Goal: Task Accomplishment & Management: Manage account settings

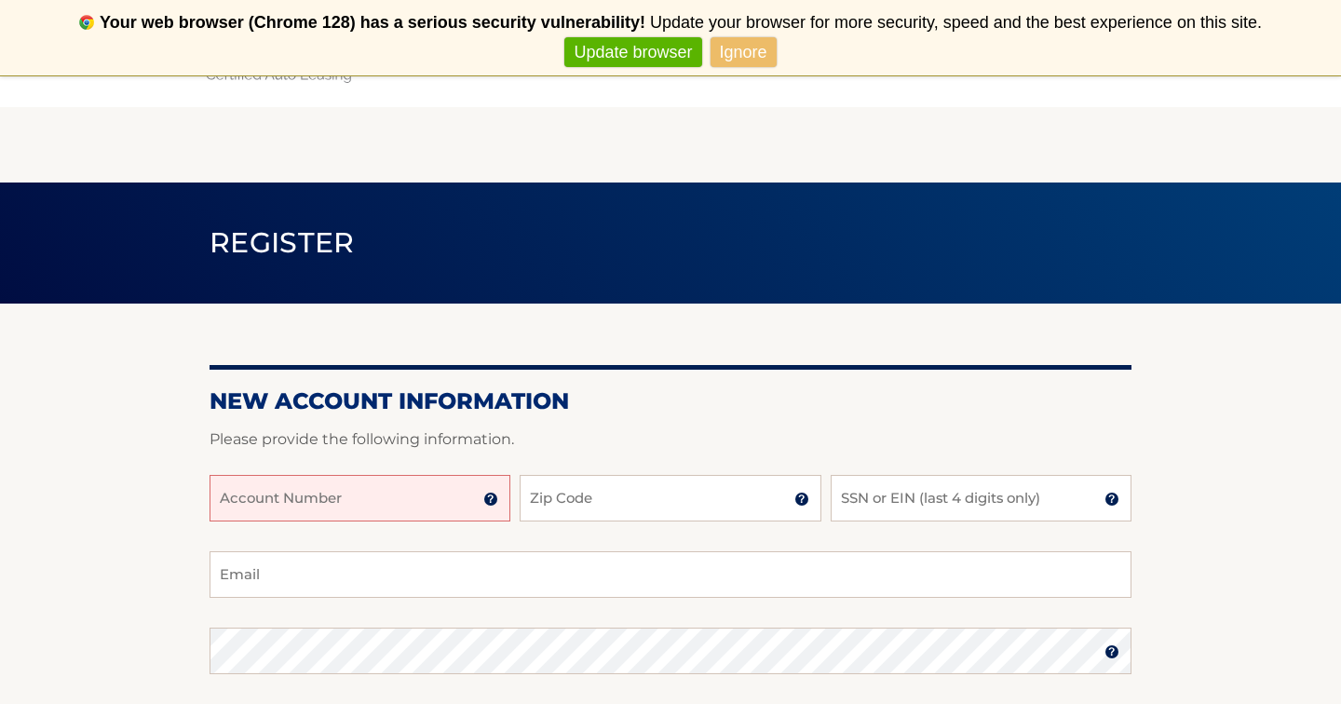
click at [330, 506] on input "Account Number" at bounding box center [360, 498] width 301 height 47
type input "44455994933"
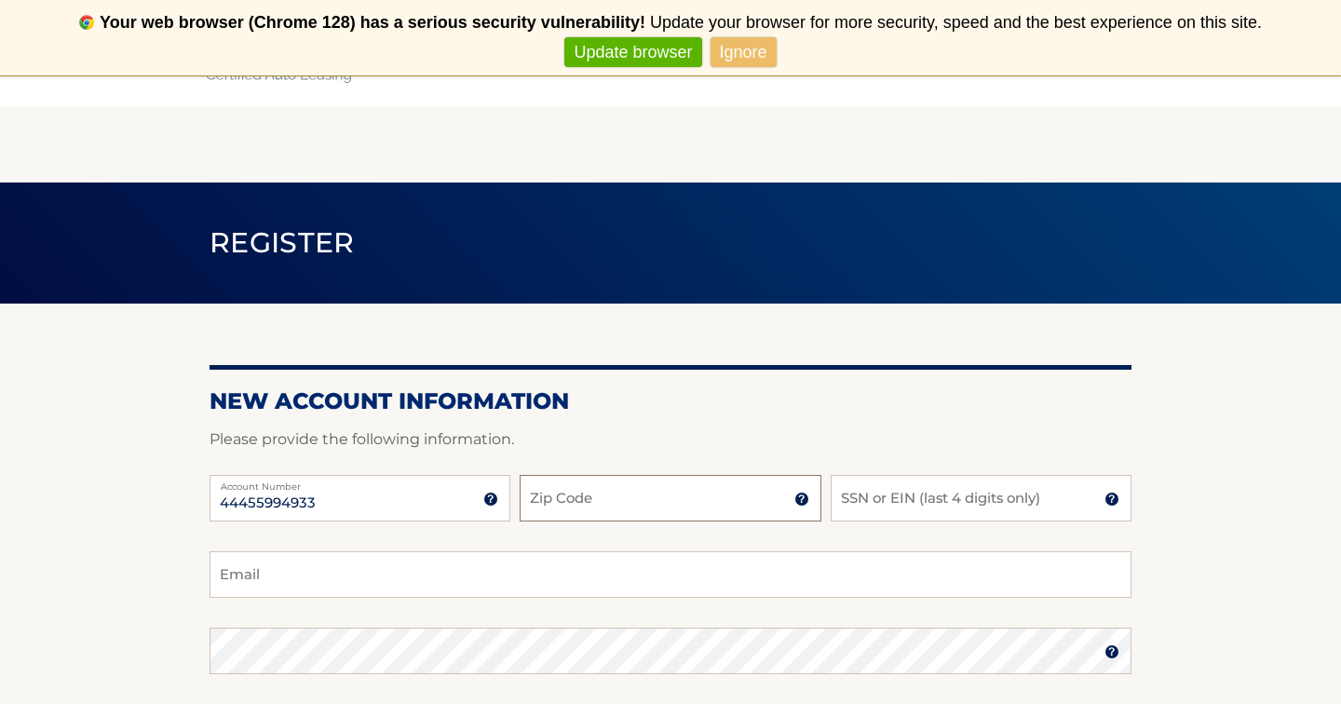
click at [596, 500] on input "Zip Code" at bounding box center [670, 498] width 301 height 47
type input "11023"
click at [988, 501] on input "SSN or EIN (last 4 digits only)" at bounding box center [981, 498] width 301 height 47
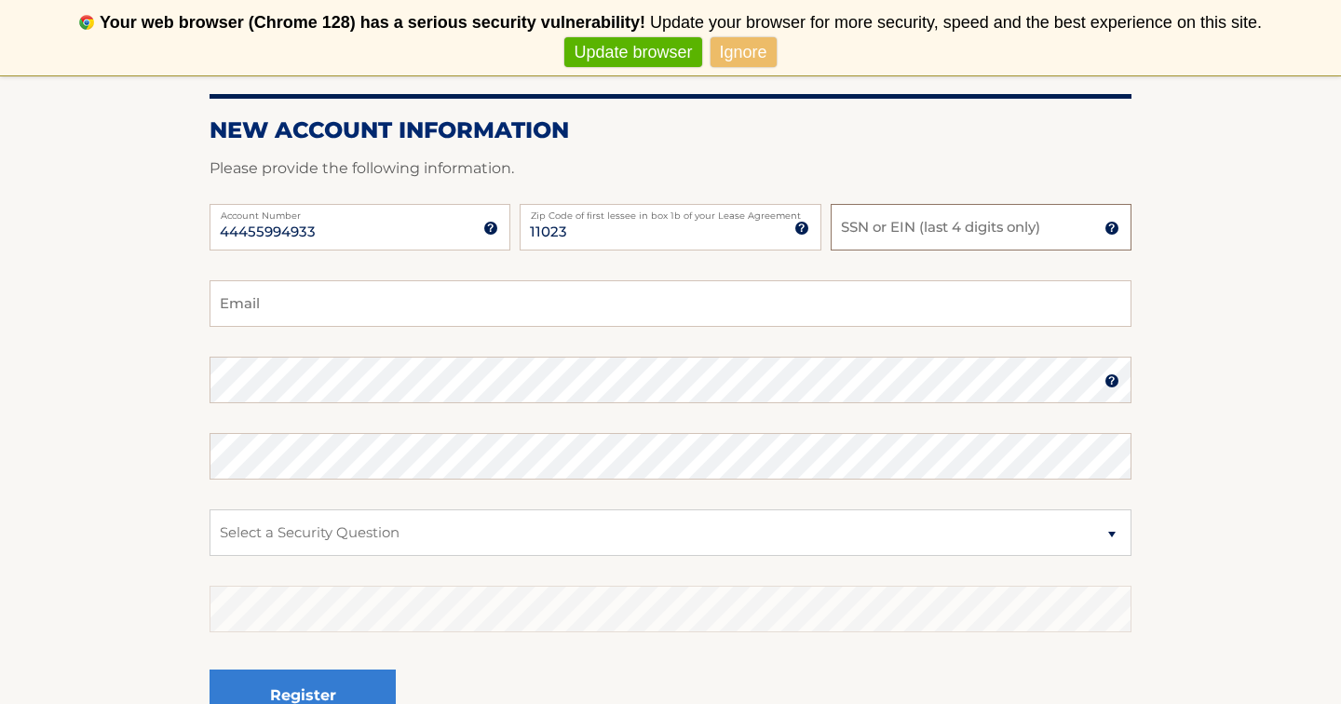
scroll to position [273, 0]
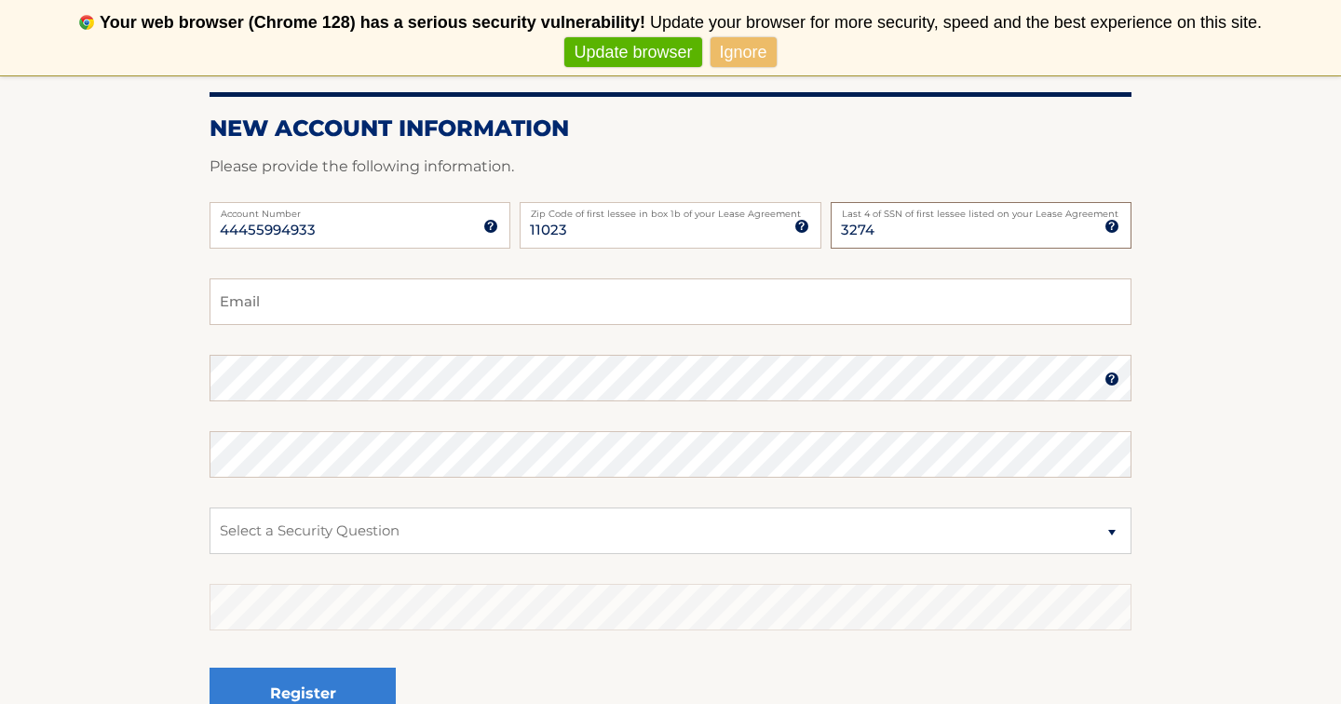
type input "3274"
click at [606, 296] on input "Email" at bounding box center [671, 302] width 922 height 47
type input "tatianasameyah@gmail.com"
click at [1108, 378] on img at bounding box center [1112, 379] width 15 height 15
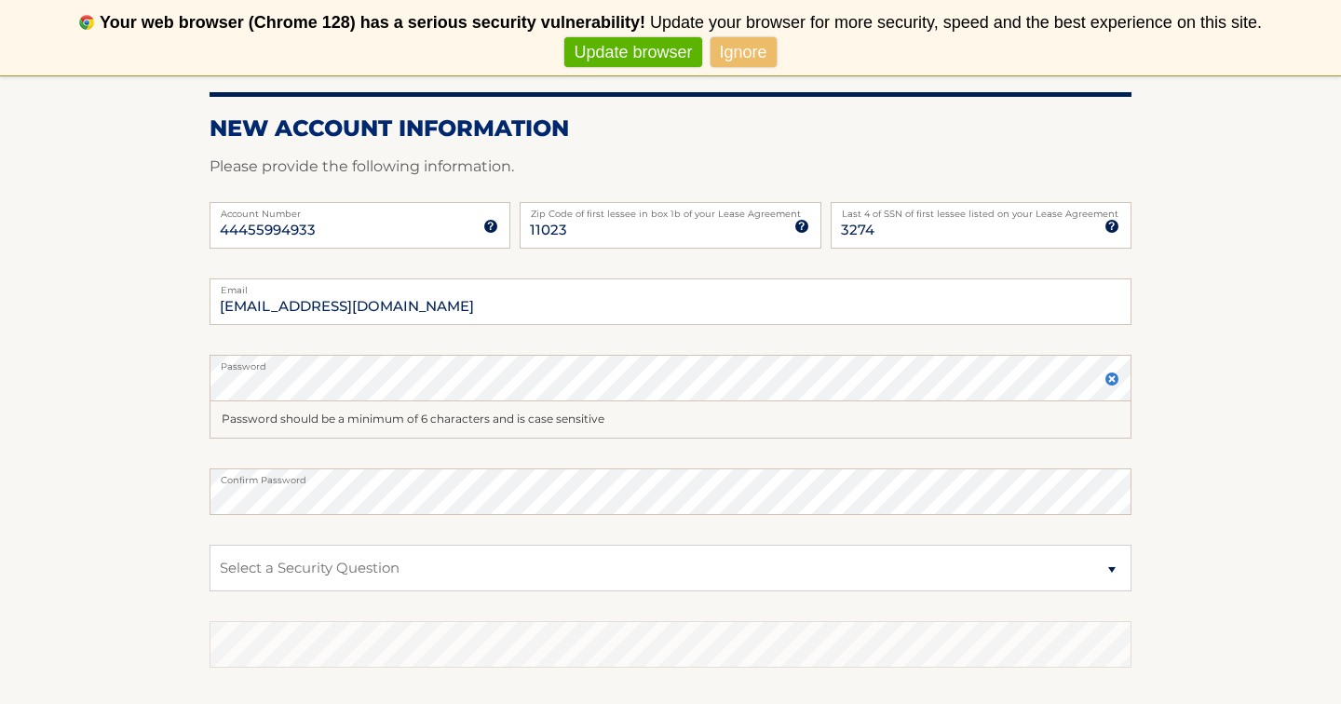
click at [1109, 379] on img at bounding box center [1112, 379] width 15 height 15
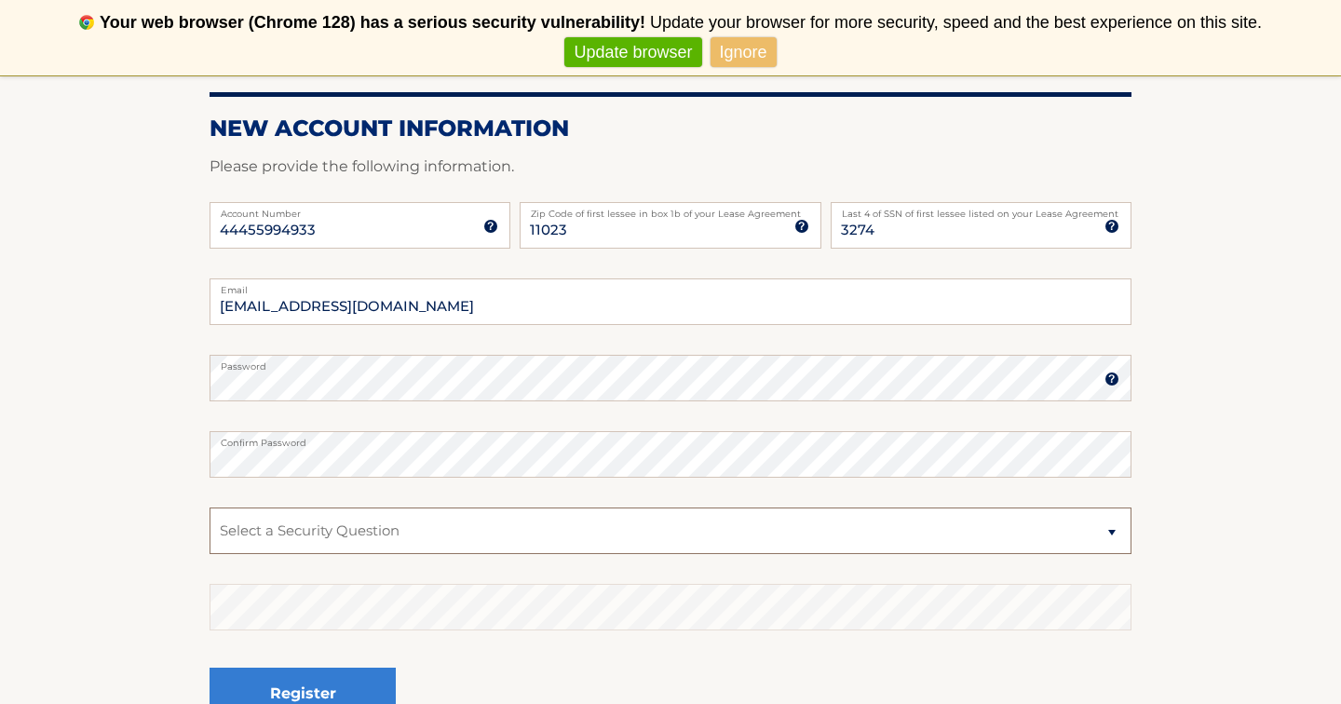
click at [409, 531] on select "Select a Security Question What was the name of your elementary school? What is…" at bounding box center [671, 531] width 922 height 47
select select "1"
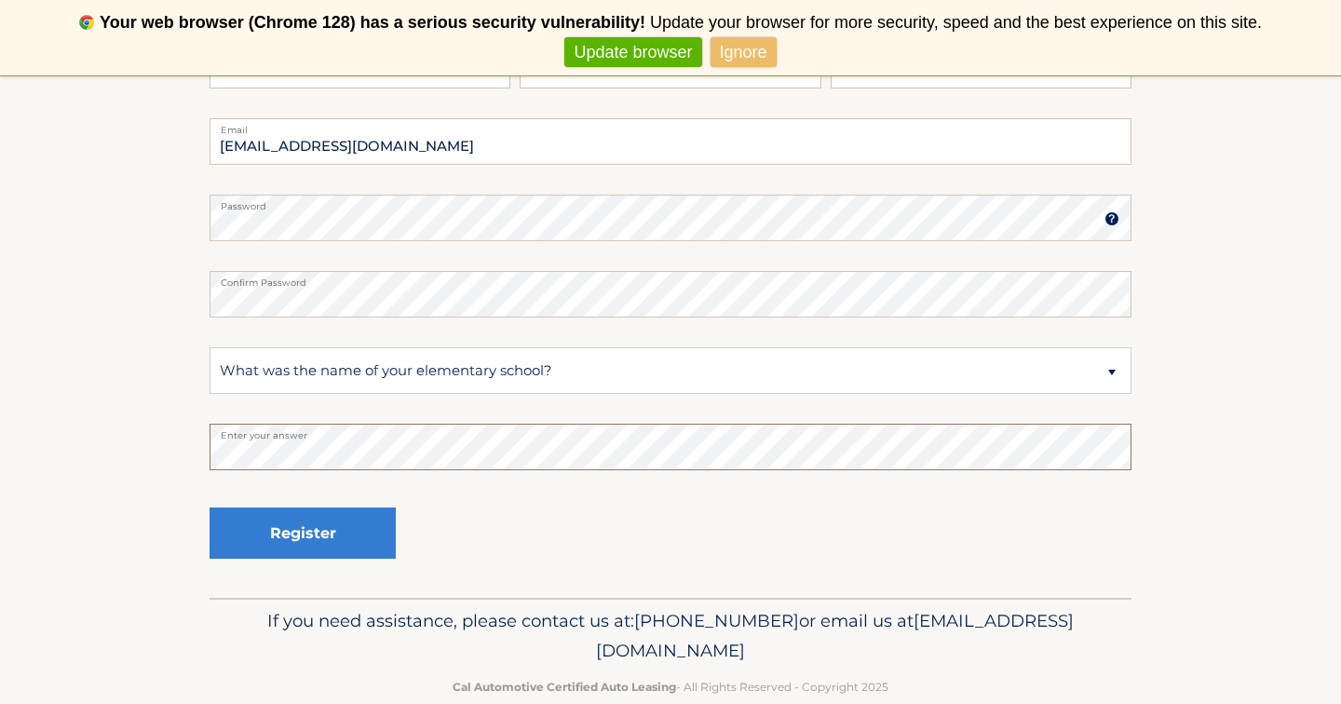
scroll to position [445, 0]
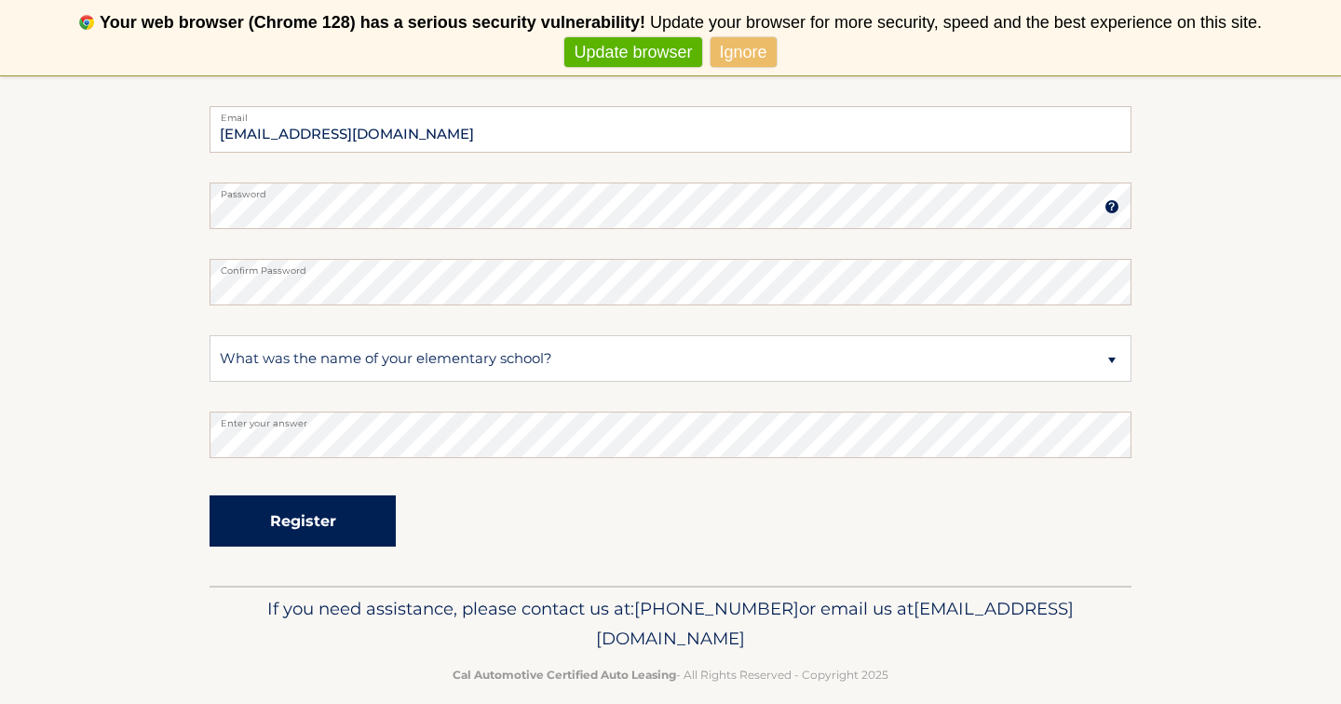
click at [366, 523] on button "Register" at bounding box center [303, 521] width 186 height 51
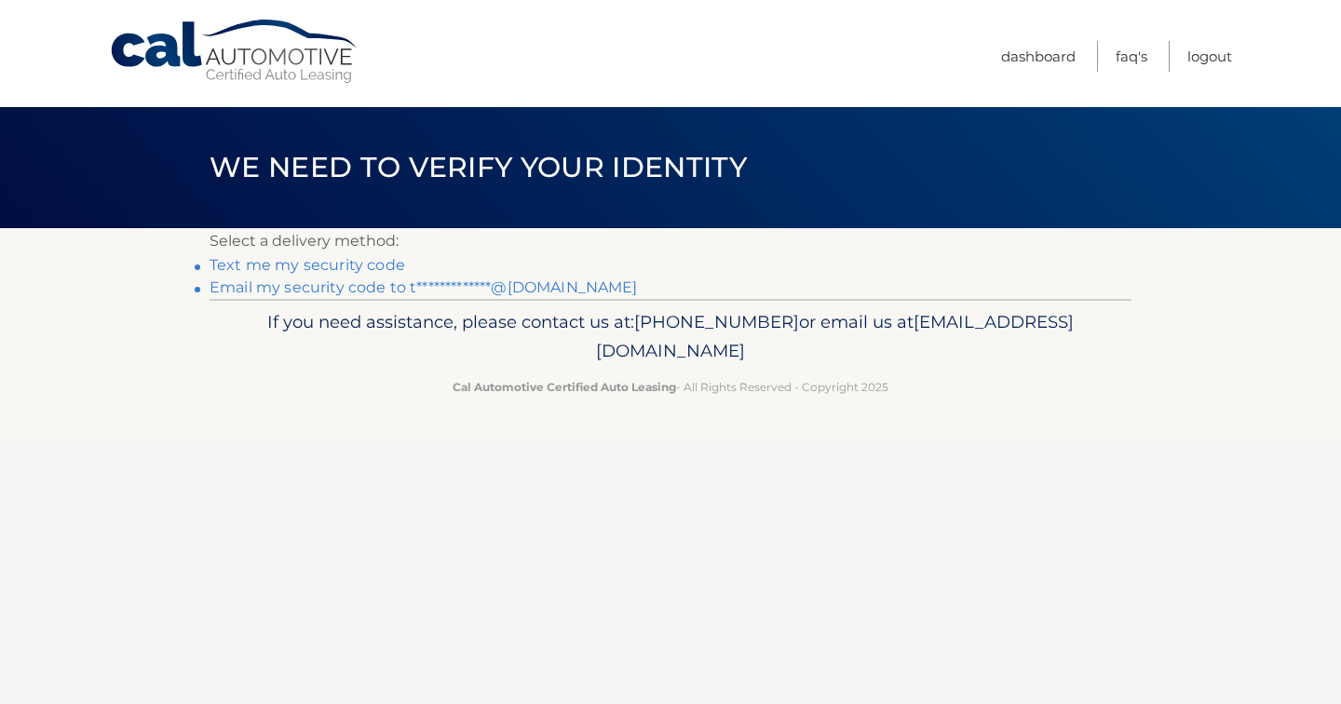
click at [388, 265] on link "Text me my security code" at bounding box center [308, 265] width 196 height 18
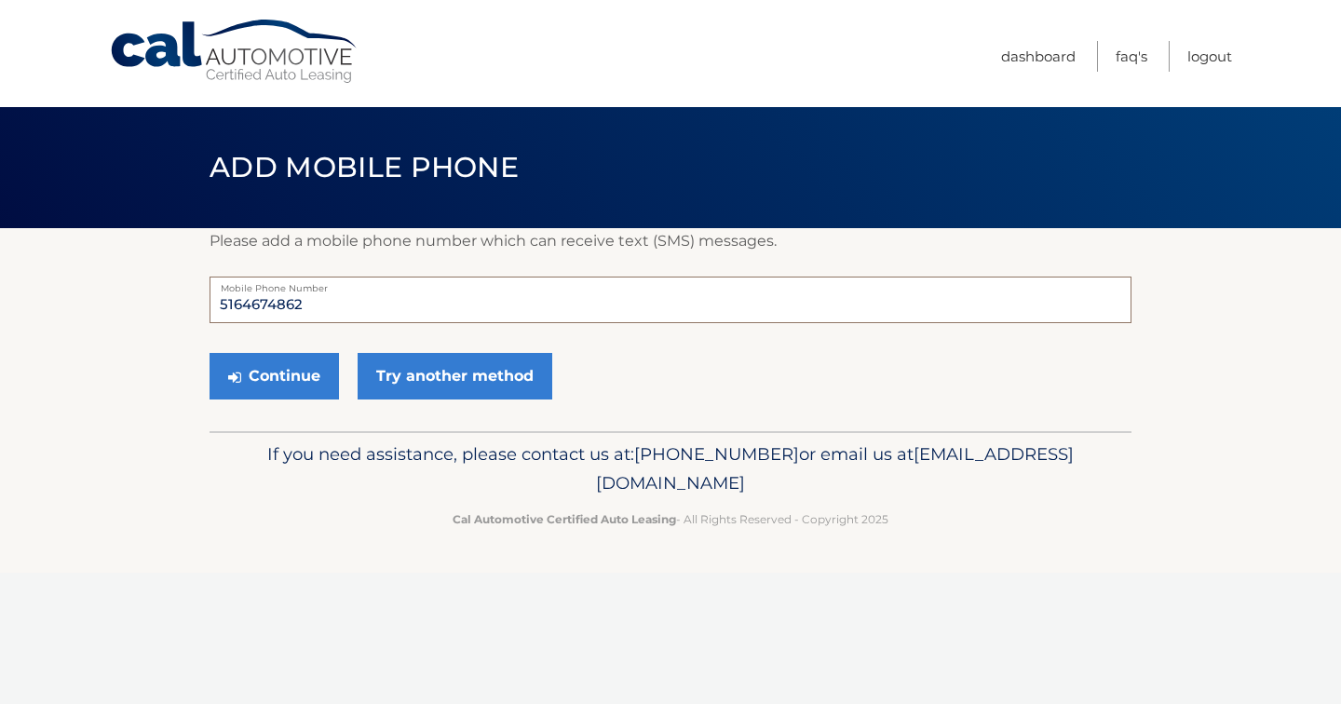
drag, startPoint x: 402, startPoint y: 317, endPoint x: 225, endPoint y: 302, distance: 178.6
click at [225, 302] on input "5164674862" at bounding box center [671, 300] width 922 height 47
type input "5169743716"
click at [267, 378] on button "Continue" at bounding box center [274, 376] width 129 height 47
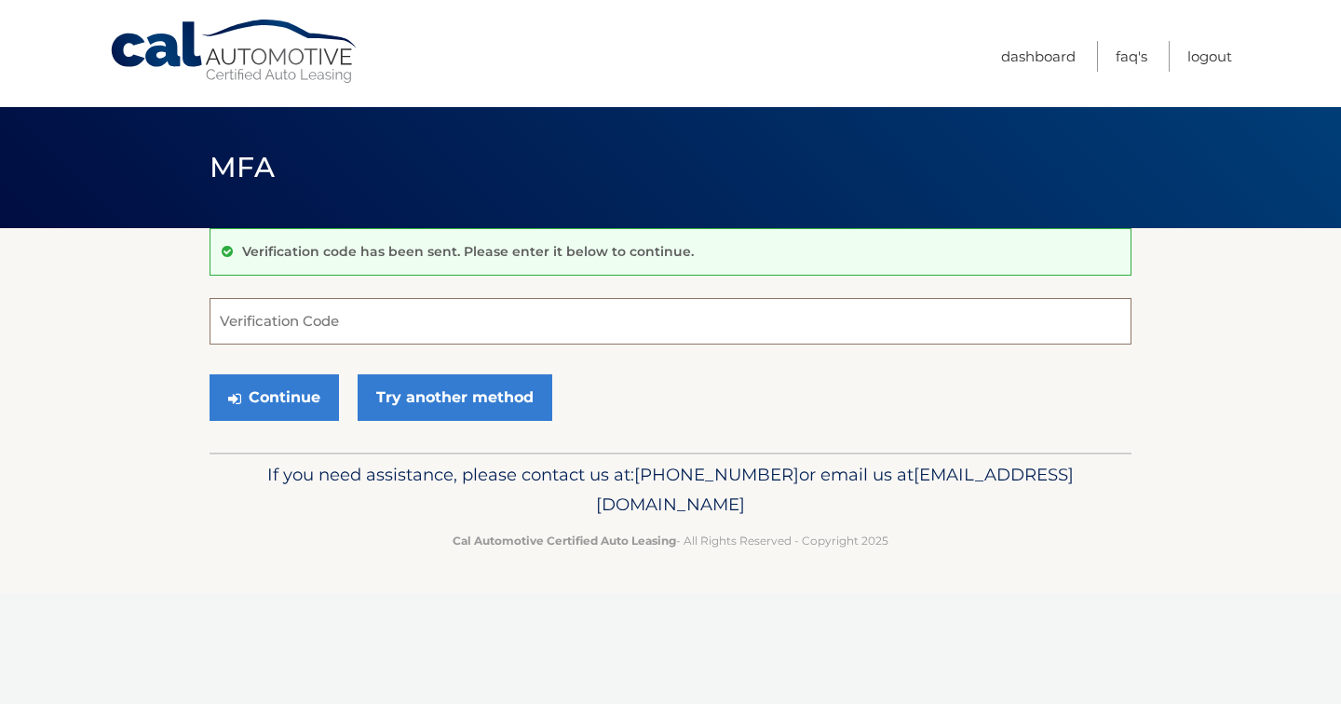
click at [340, 326] on input "Verification Code" at bounding box center [671, 321] width 922 height 47
type input "654815"
click at [289, 399] on button "Continue" at bounding box center [274, 397] width 129 height 47
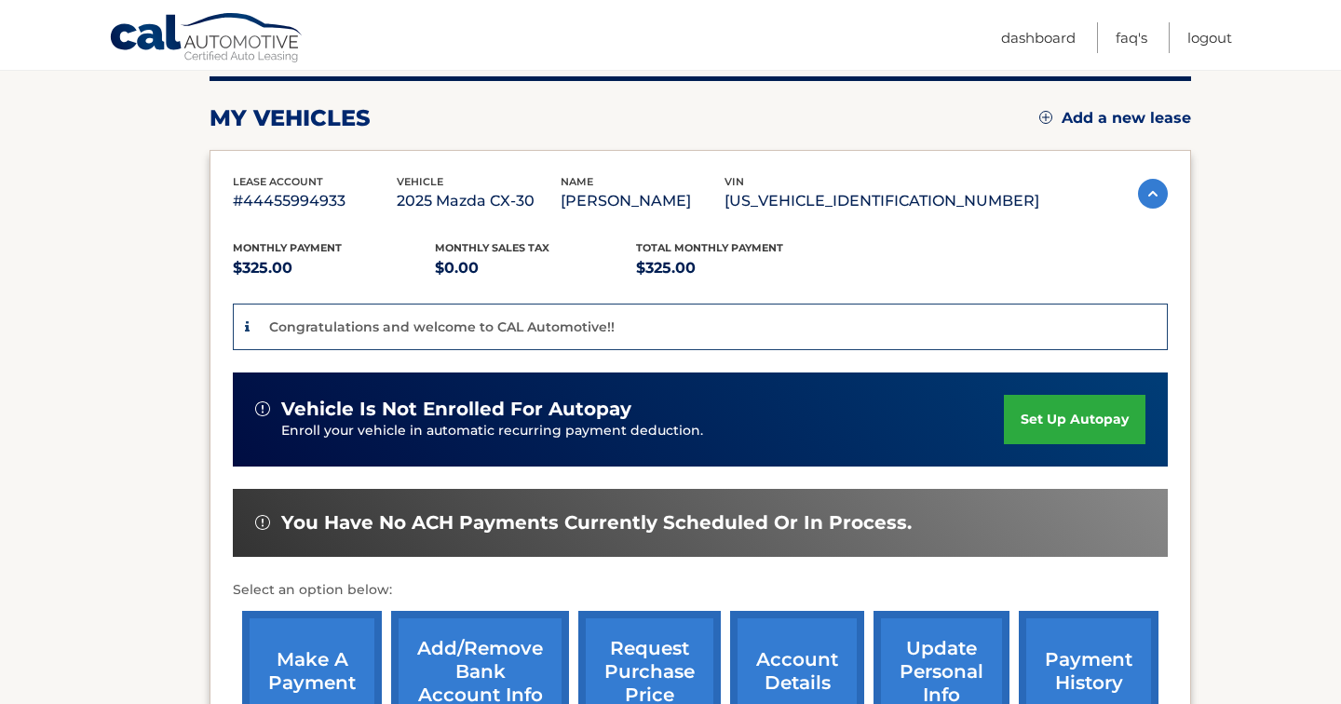
scroll to position [232, 0]
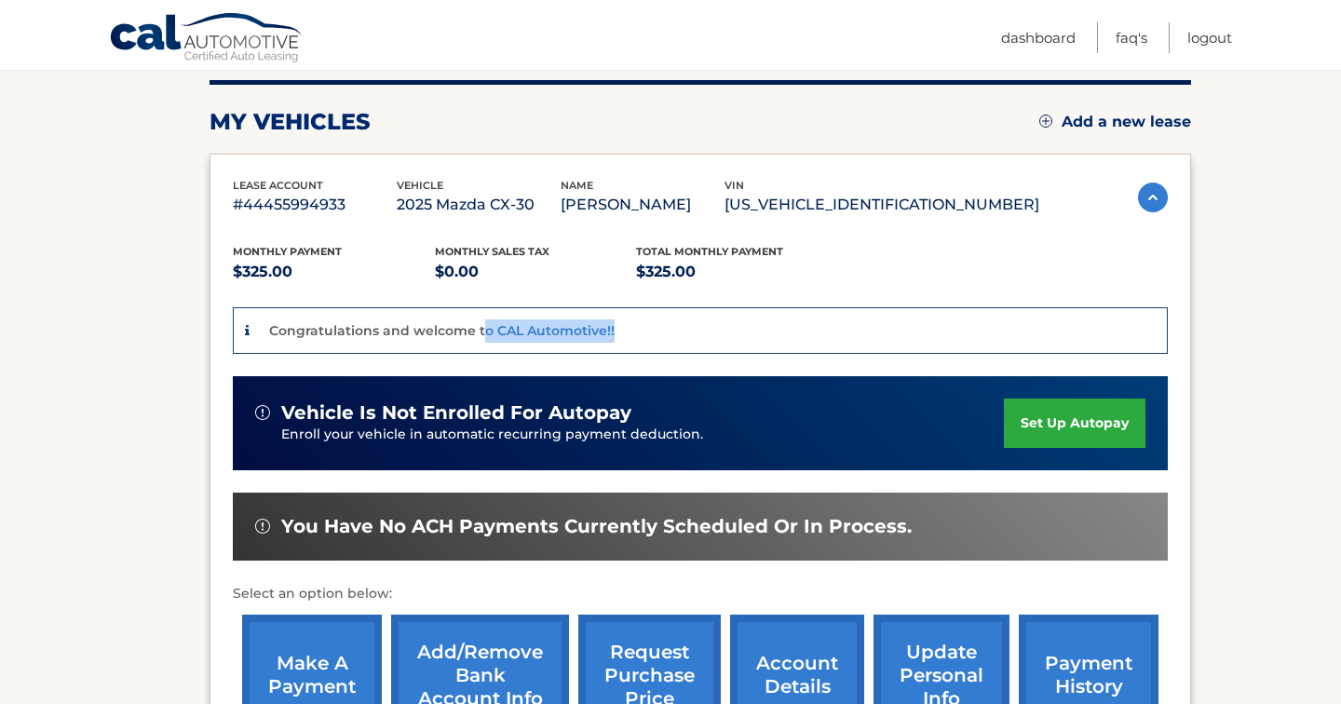
drag, startPoint x: 483, startPoint y: 324, endPoint x: 505, endPoint y: 347, distance: 31.6
click at [505, 347] on div "Congratulations and welcome to CAL Automotive!!" at bounding box center [700, 331] width 935 height 48
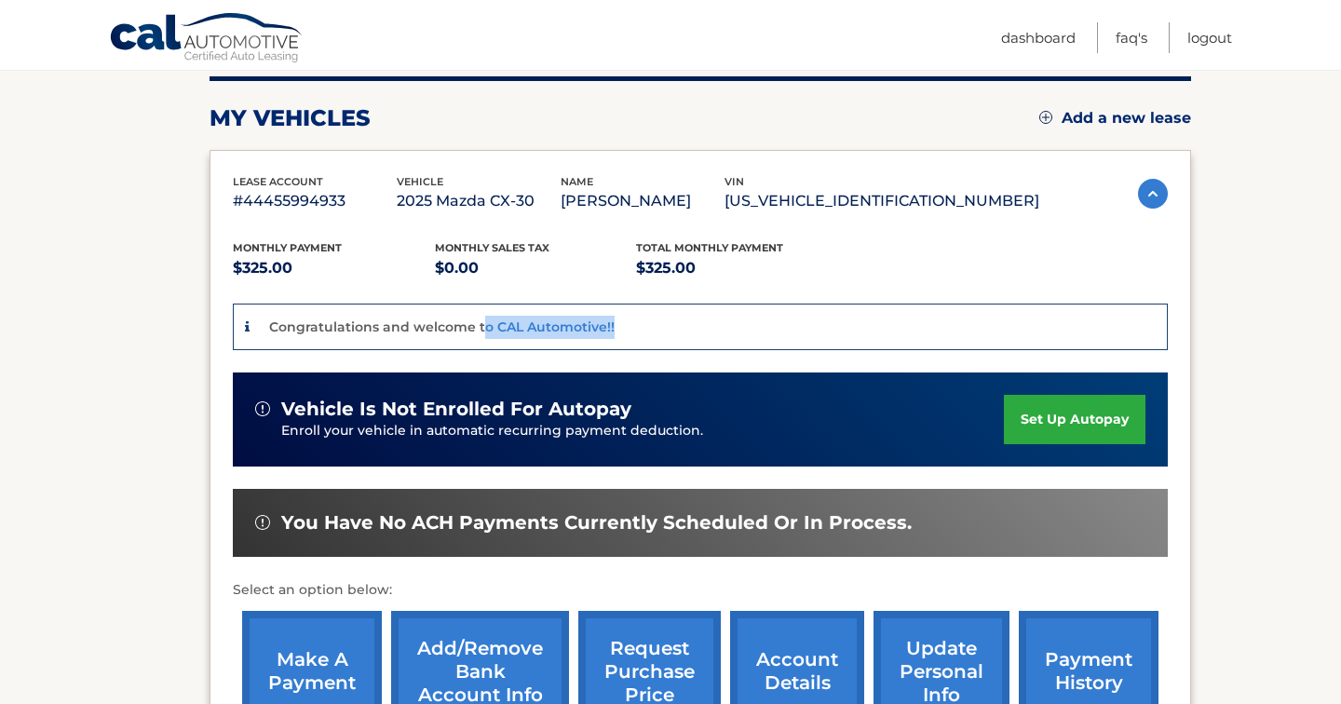
scroll to position [233, 0]
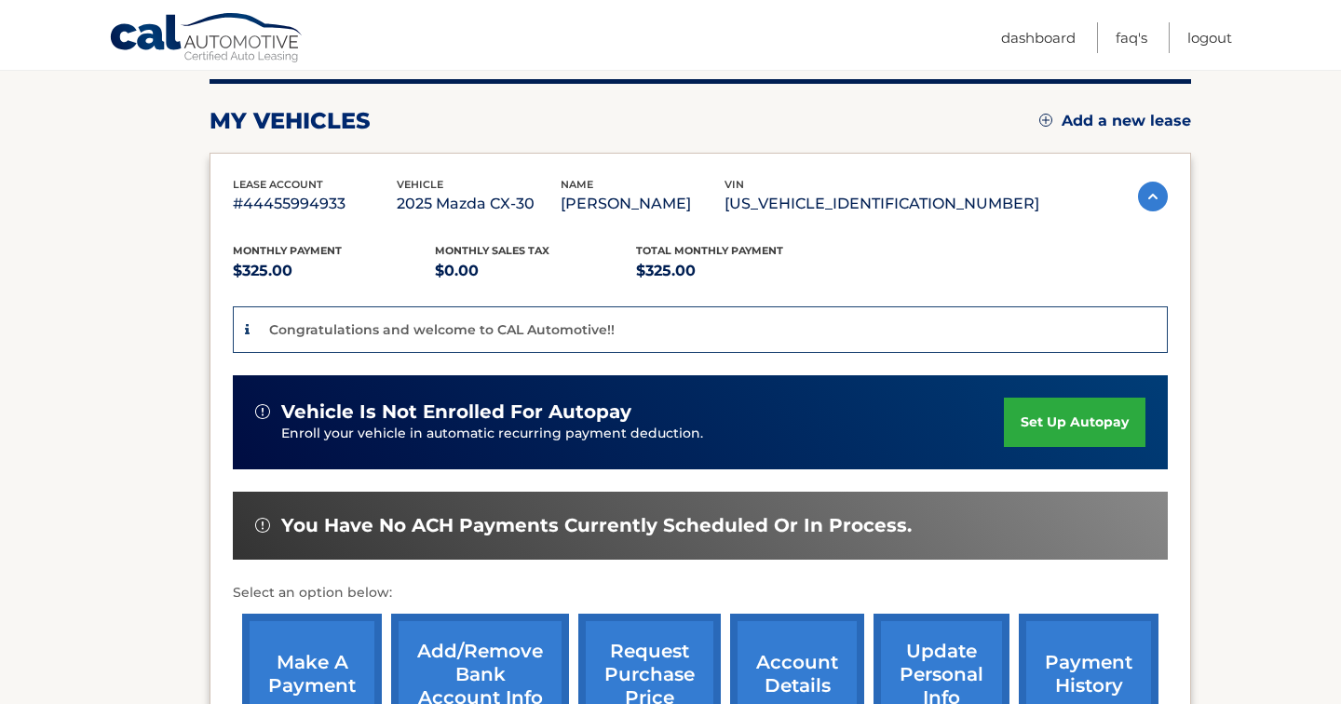
click at [748, 331] on div "Congratulations and welcome to CAL Automotive!!" at bounding box center [700, 330] width 935 height 48
click at [1088, 421] on link "set up autopay" at bounding box center [1075, 422] width 142 height 49
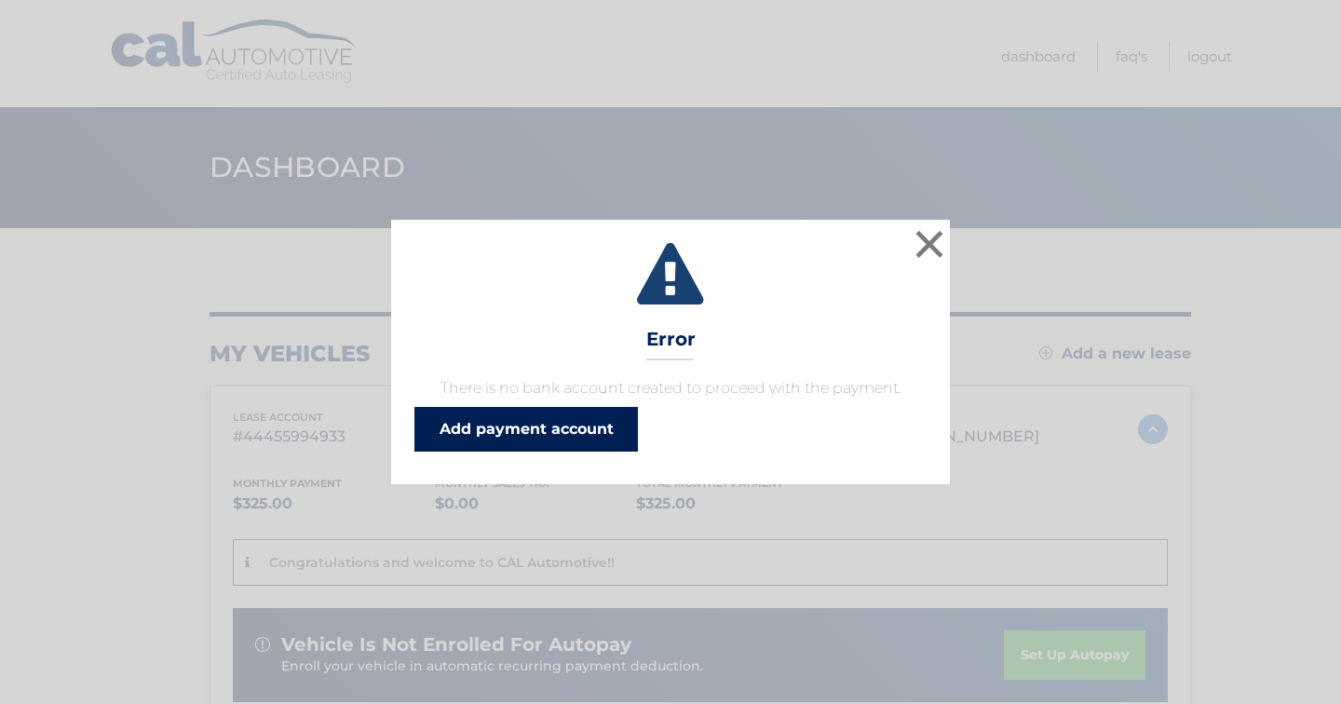
click at [557, 433] on link "Add payment account" at bounding box center [527, 429] width 224 height 45
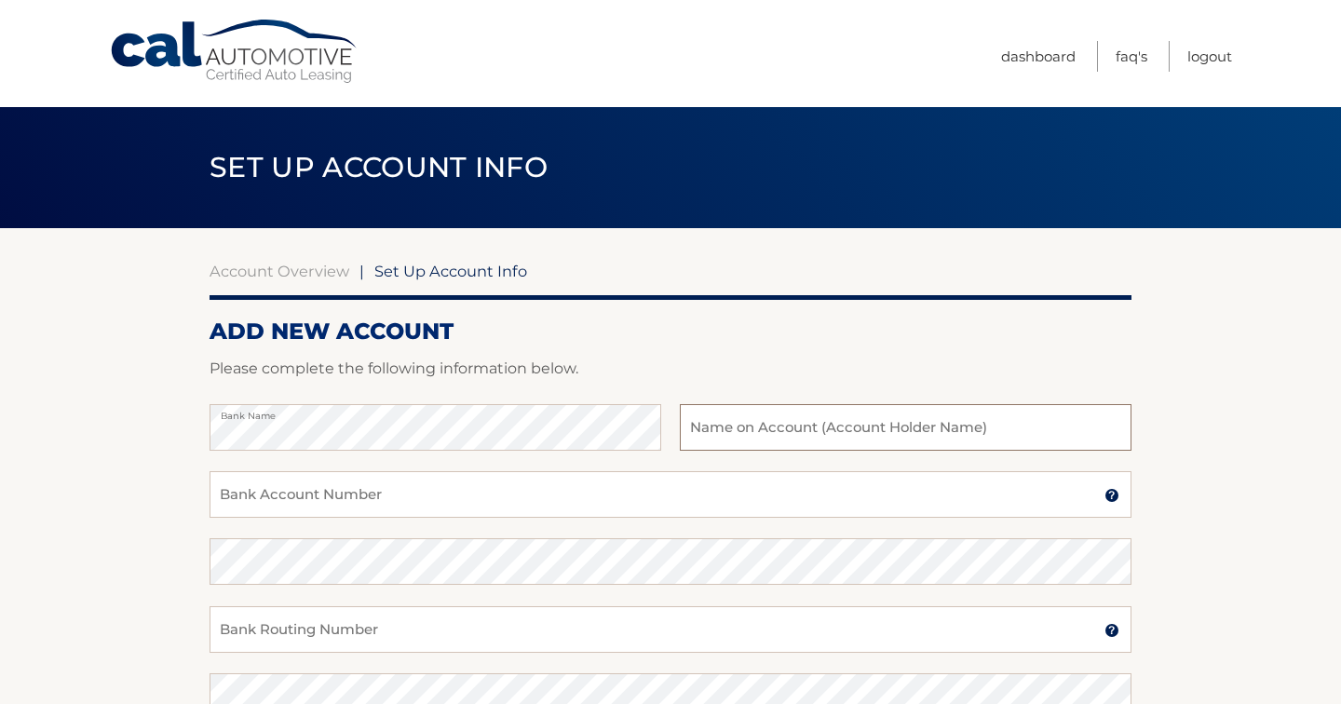
click at [825, 425] on input "text" at bounding box center [906, 427] width 452 height 47
type input "Tatiana Sameyah"
click at [536, 485] on input "Bank Account Number" at bounding box center [671, 494] width 922 height 47
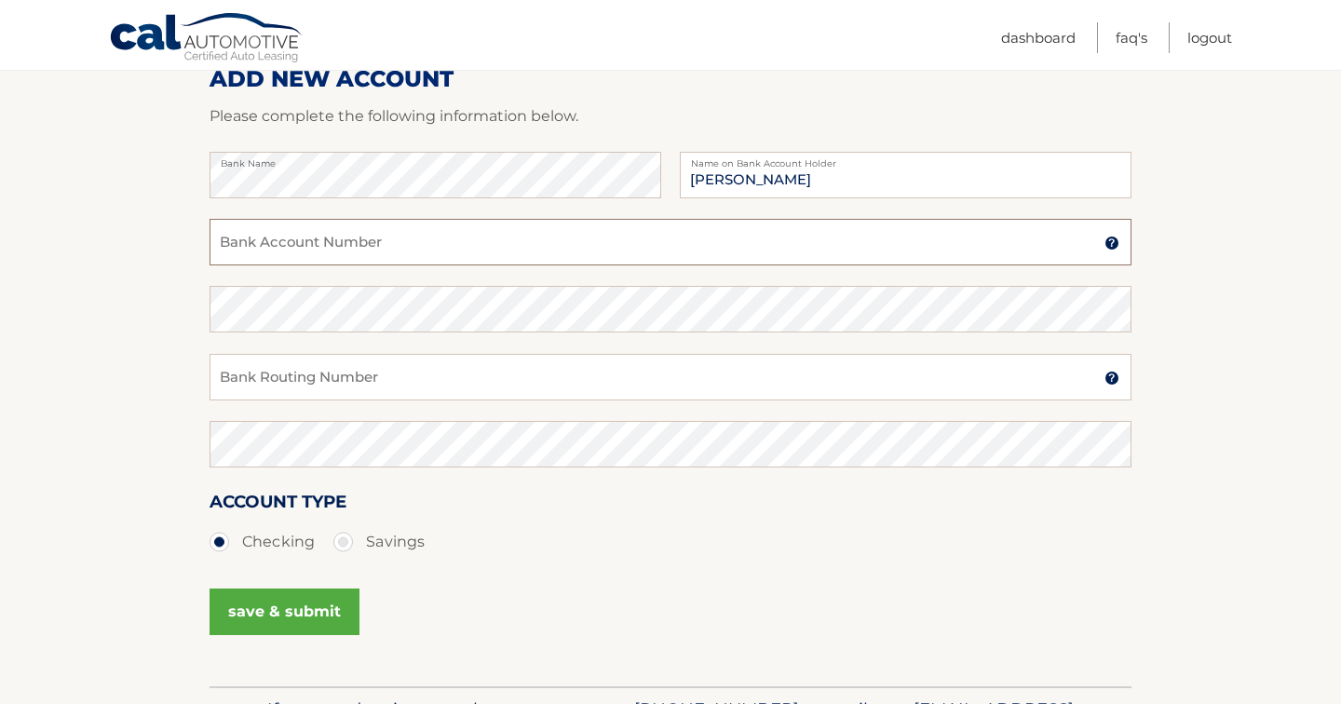
scroll to position [252, 0]
click at [393, 248] on input "Bank Account Number" at bounding box center [671, 243] width 922 height 47
type input "138919136"
click at [328, 387] on input "Bank Routing Number" at bounding box center [671, 378] width 922 height 47
type input "021000021"
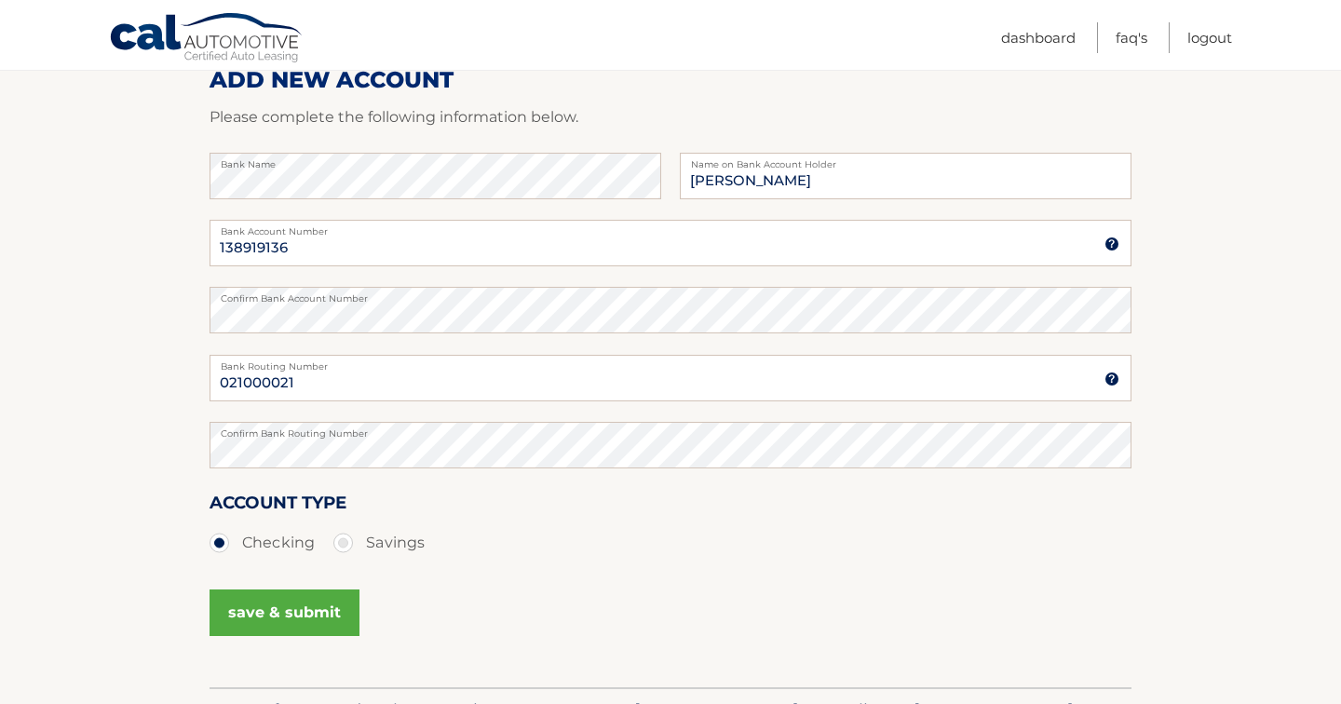
click at [325, 615] on button "save & submit" at bounding box center [285, 613] width 150 height 47
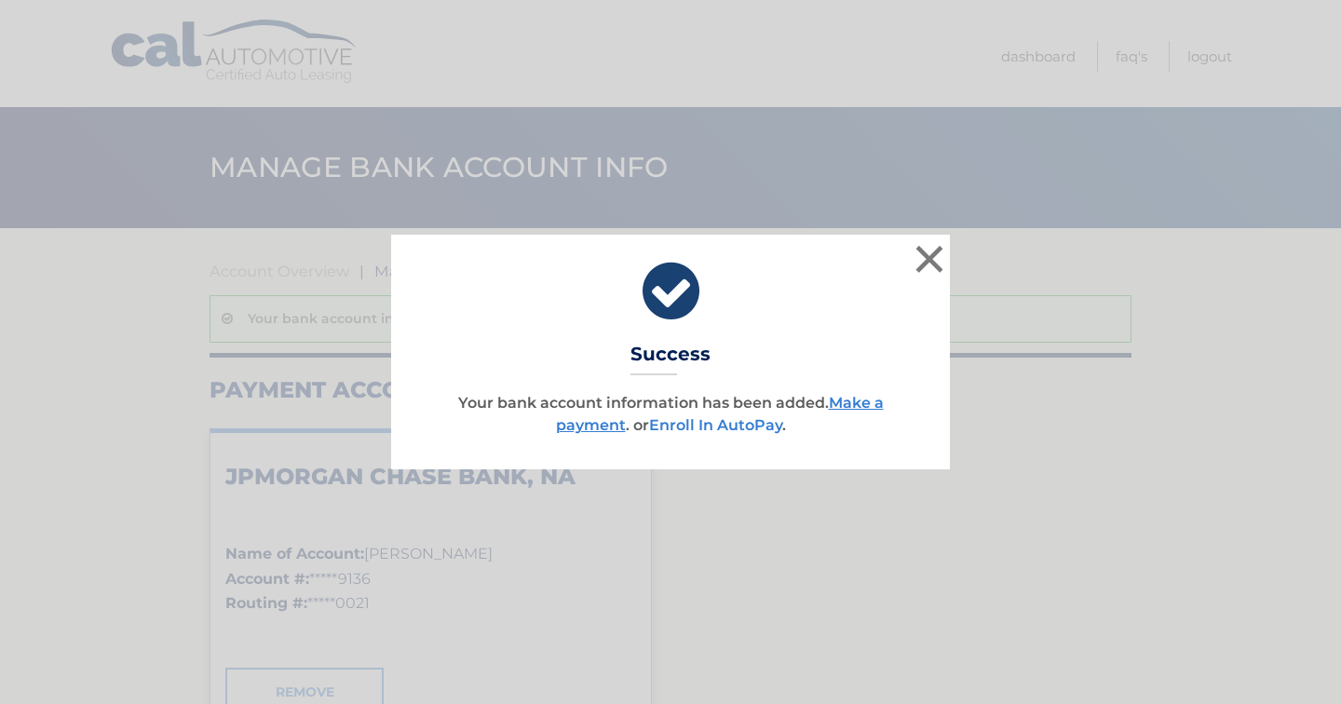
click at [718, 430] on link "Enroll In AutoPay" at bounding box center [715, 425] width 133 height 18
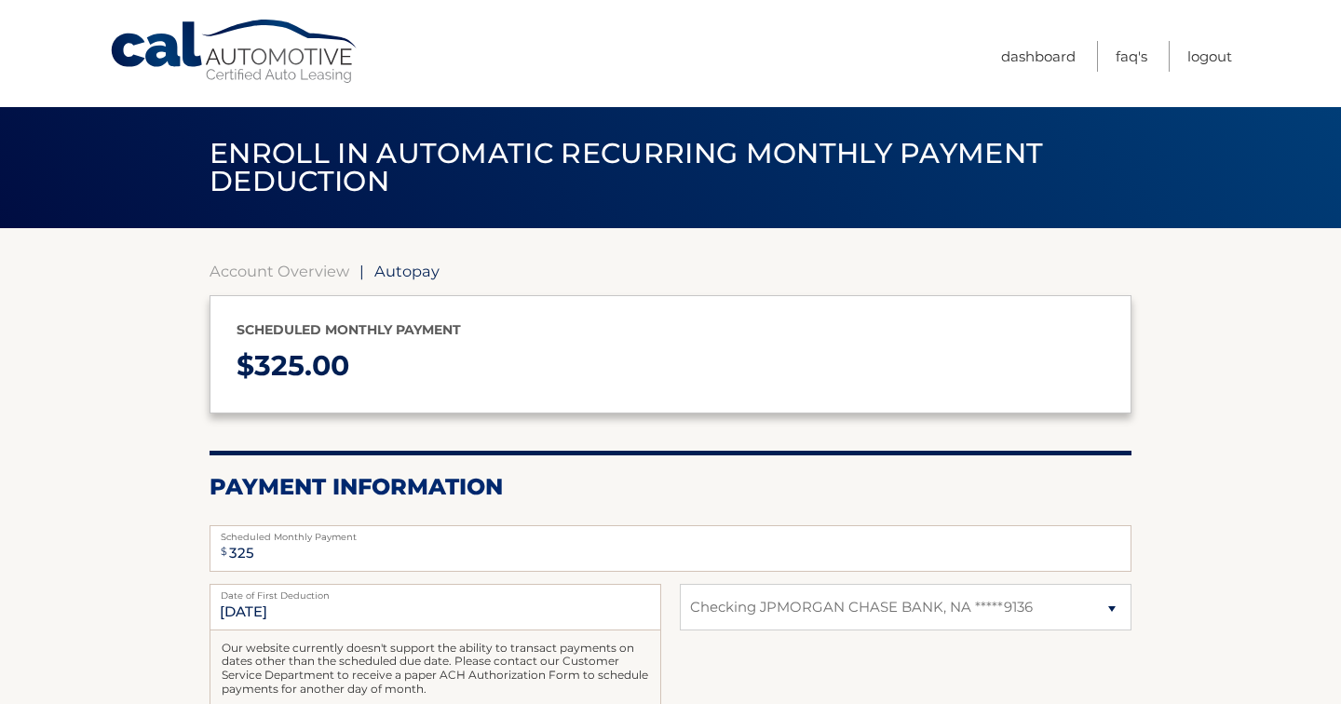
select select "ZjZjNzNmNzUtYTc4NC00YmZhLThjMmMtZjQ2ZDI0MmZlNzNk"
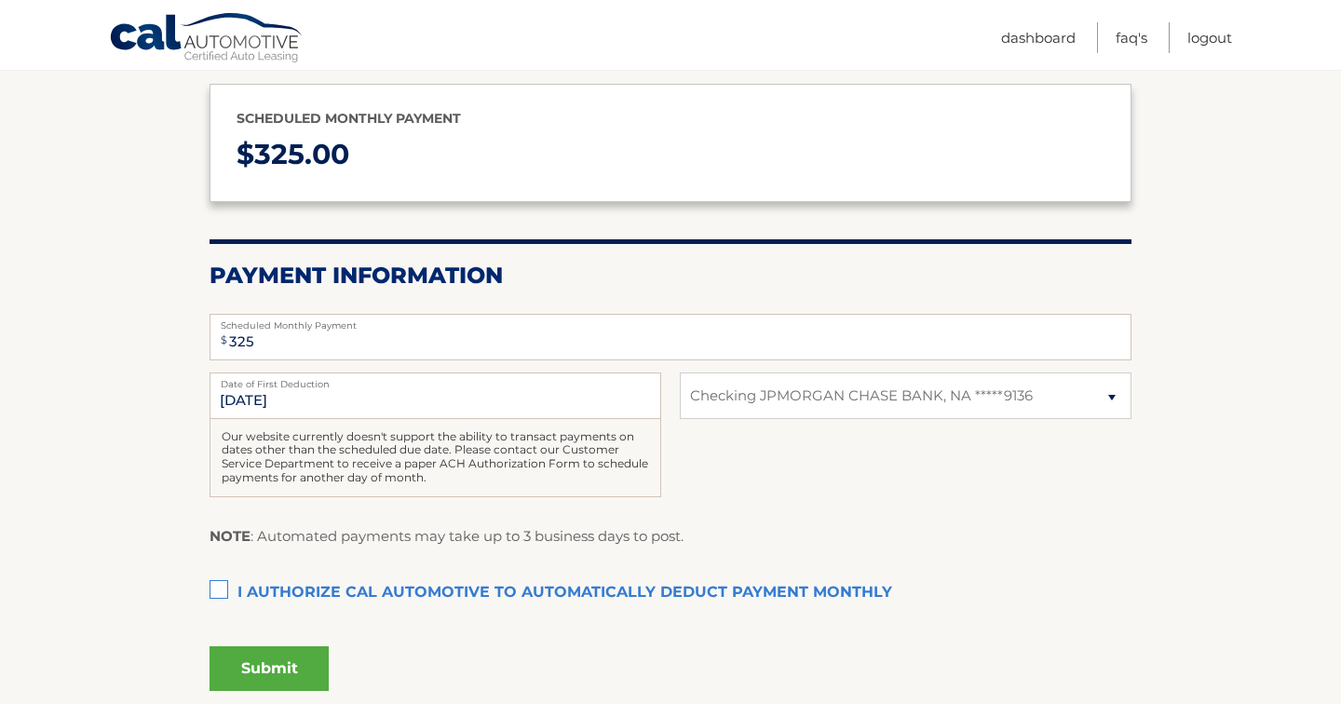
scroll to position [212, 0]
click at [220, 593] on label "I authorize cal automotive to automatically deduct payment monthly This checkbo…" at bounding box center [671, 592] width 922 height 37
click at [0, 0] on input "I authorize cal automotive to automatically deduct payment monthly This checkbo…" at bounding box center [0, 0] width 0 height 0
click at [272, 672] on button "Submit" at bounding box center [269, 668] width 119 height 45
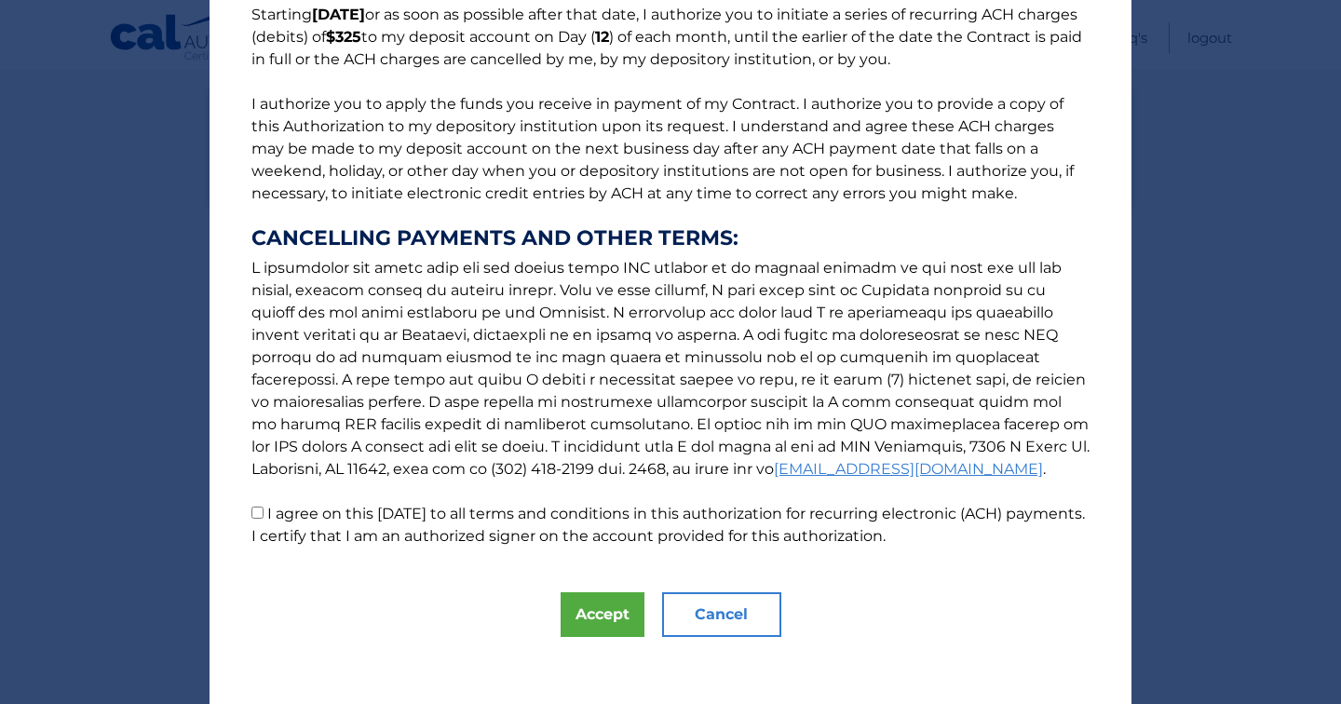
scroll to position [170, 0]
click at [258, 510] on input "I agree on this [DATE] to all terms and conditions in this authorization for re…" at bounding box center [258, 512] width 12 height 12
checkbox input "true"
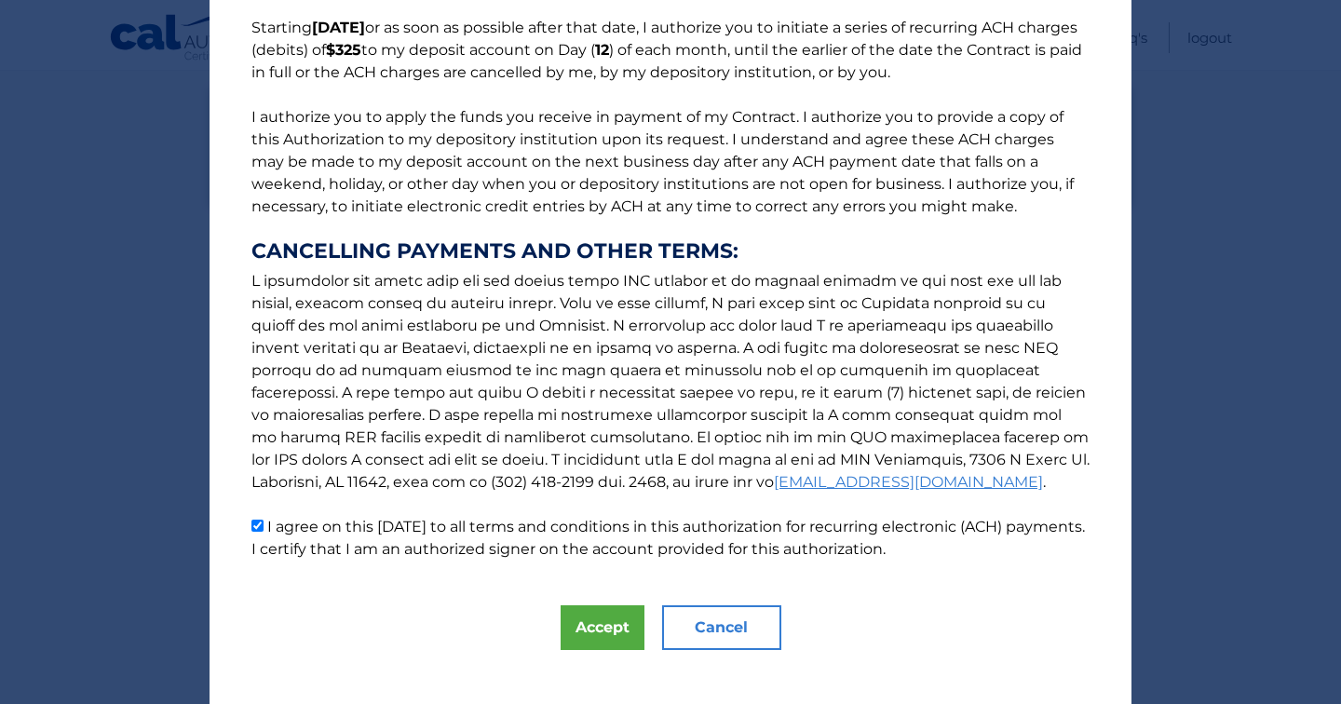
scroll to position [175, 0]
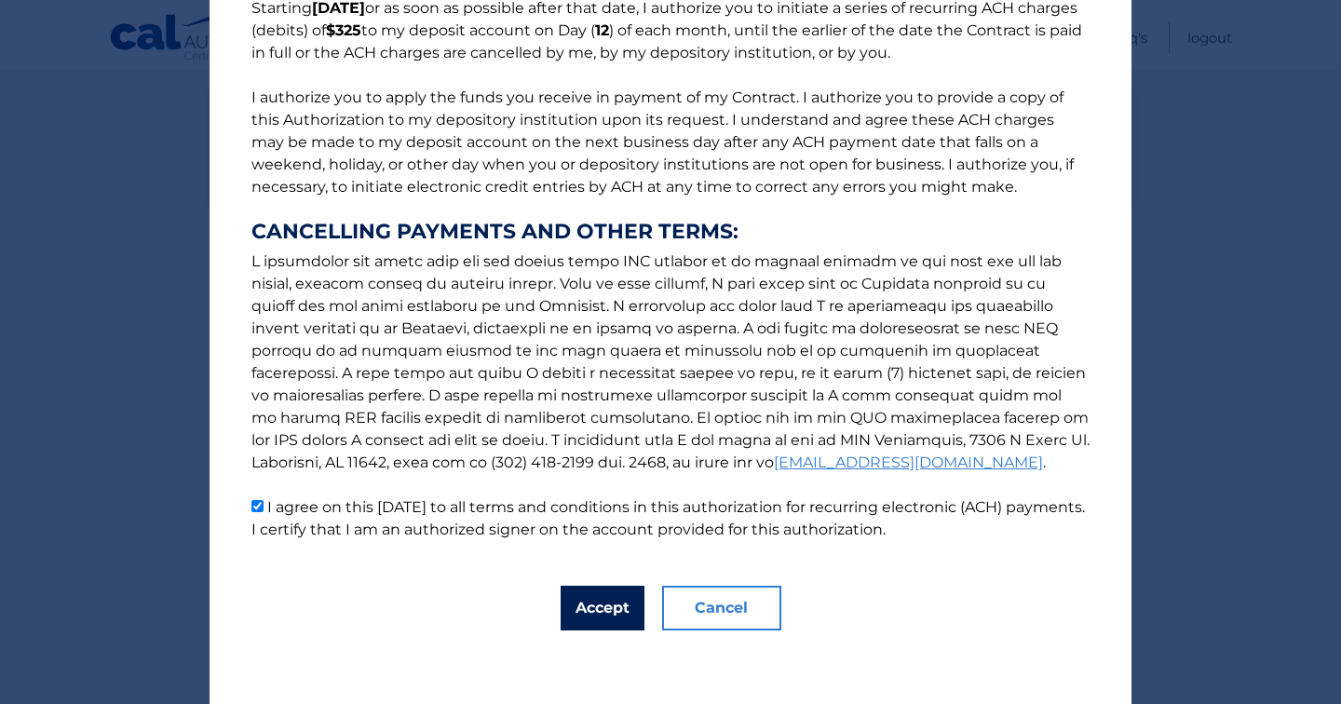
click at [600, 606] on button "Accept" at bounding box center [603, 608] width 84 height 45
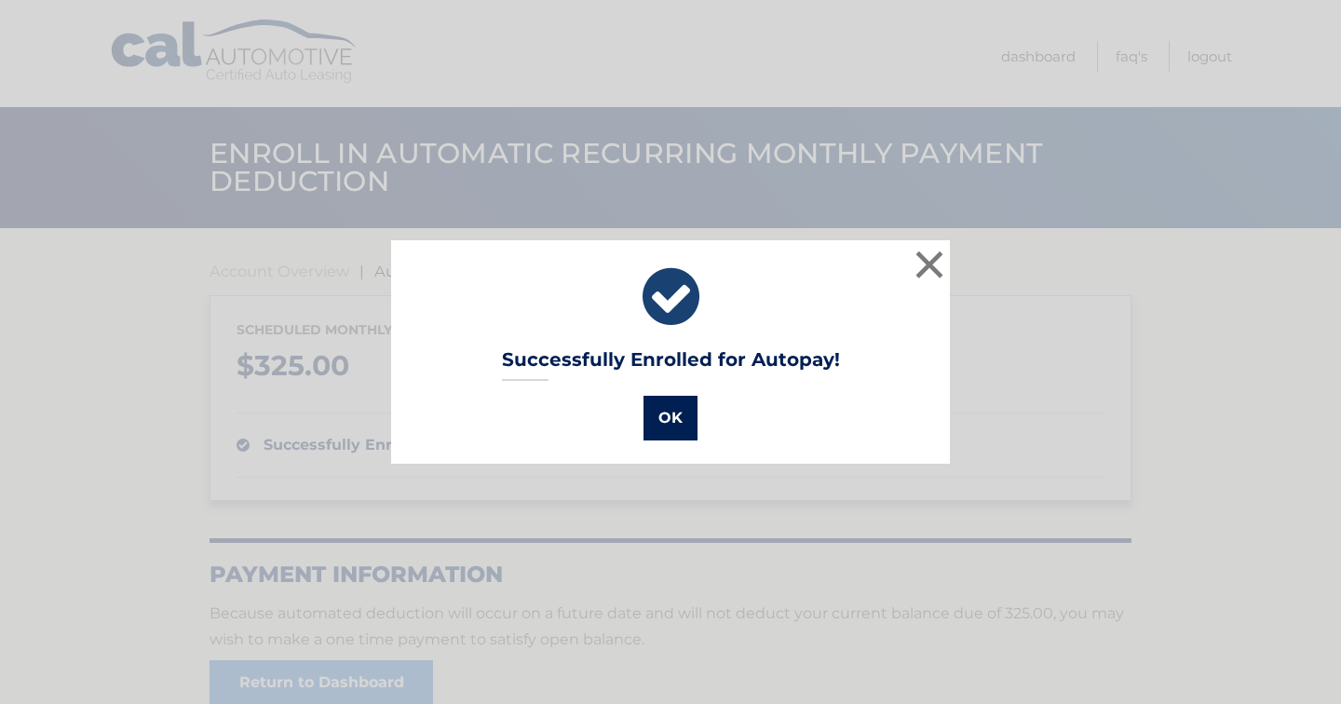
click at [679, 423] on button "OK" at bounding box center [671, 418] width 54 height 45
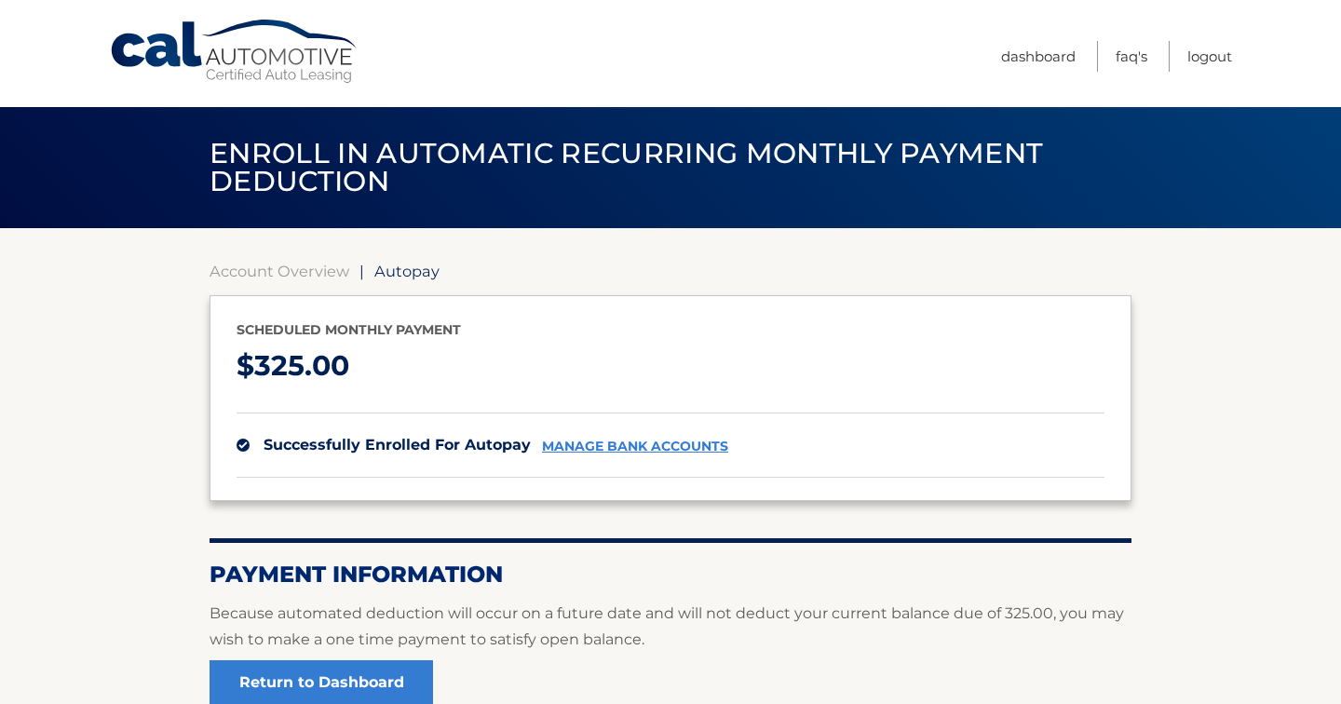
scroll to position [187, 0]
